Goal: Manage account settings

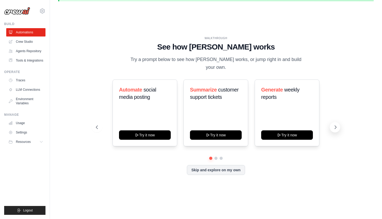
click at [335, 125] on icon at bounding box center [336, 126] width 2 height 3
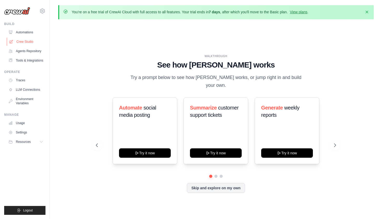
click at [30, 42] on link "Crew Studio" at bounding box center [26, 41] width 39 height 8
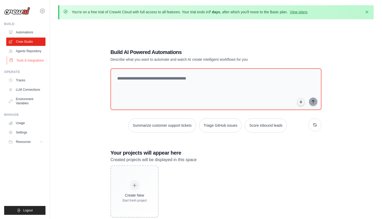
click at [35, 64] on link "Tools & Integrations" at bounding box center [26, 60] width 39 height 8
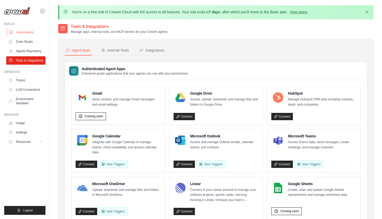
click at [36, 32] on link "Automations" at bounding box center [26, 32] width 39 height 8
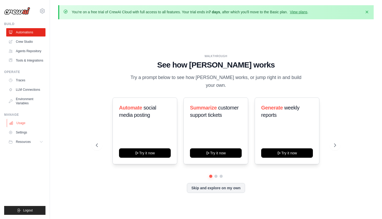
click at [31, 123] on link "Usage" at bounding box center [26, 123] width 39 height 8
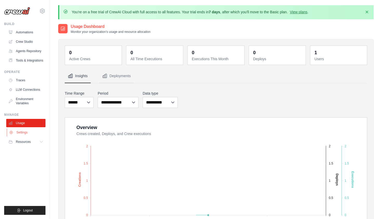
click at [27, 135] on link "Settings" at bounding box center [26, 132] width 39 height 8
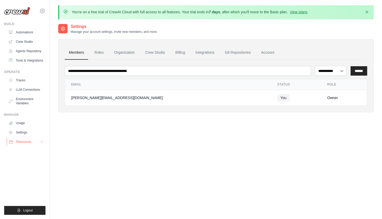
click at [27, 142] on span "Resources" at bounding box center [23, 141] width 15 height 4
click at [44, 8] on icon at bounding box center [42, 11] width 6 height 6
click at [28, 20] on div "[PERSON_NAME][EMAIL_ADDRESS][DOMAIN_NAME] Settings Build Automations Resources" at bounding box center [25, 109] width 50 height 219
